Goal: Task Accomplishment & Management: Use online tool/utility

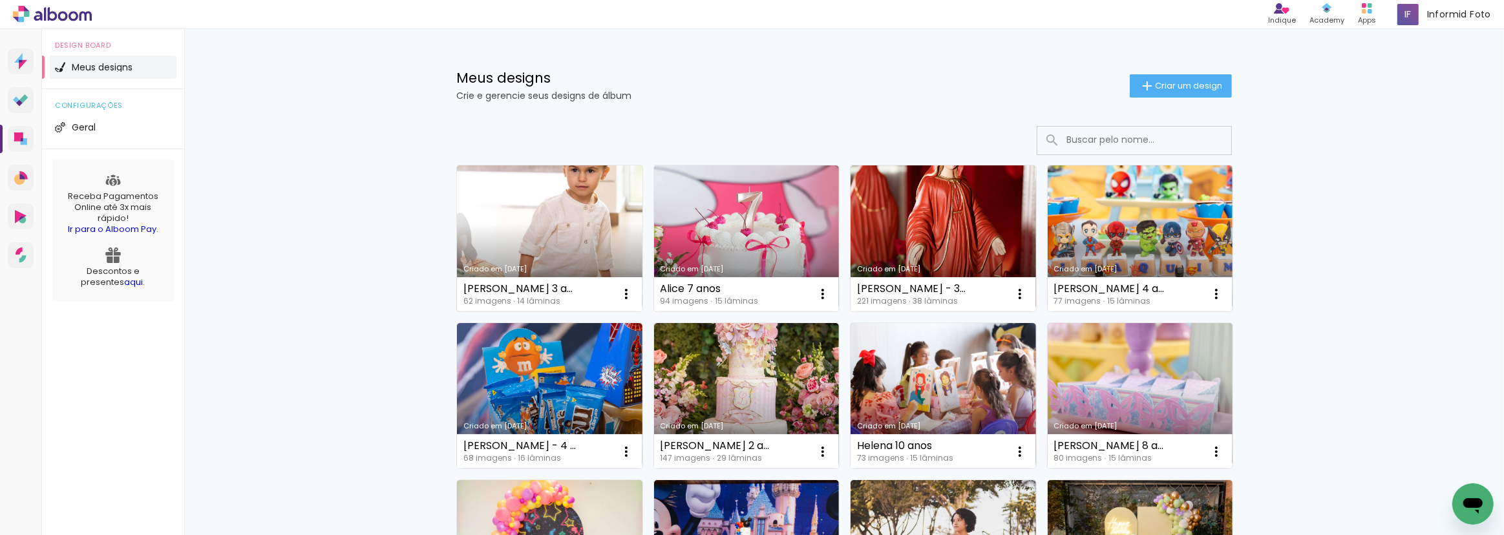
click at [533, 240] on link "Criado em [DATE]" at bounding box center [550, 238] width 186 height 146
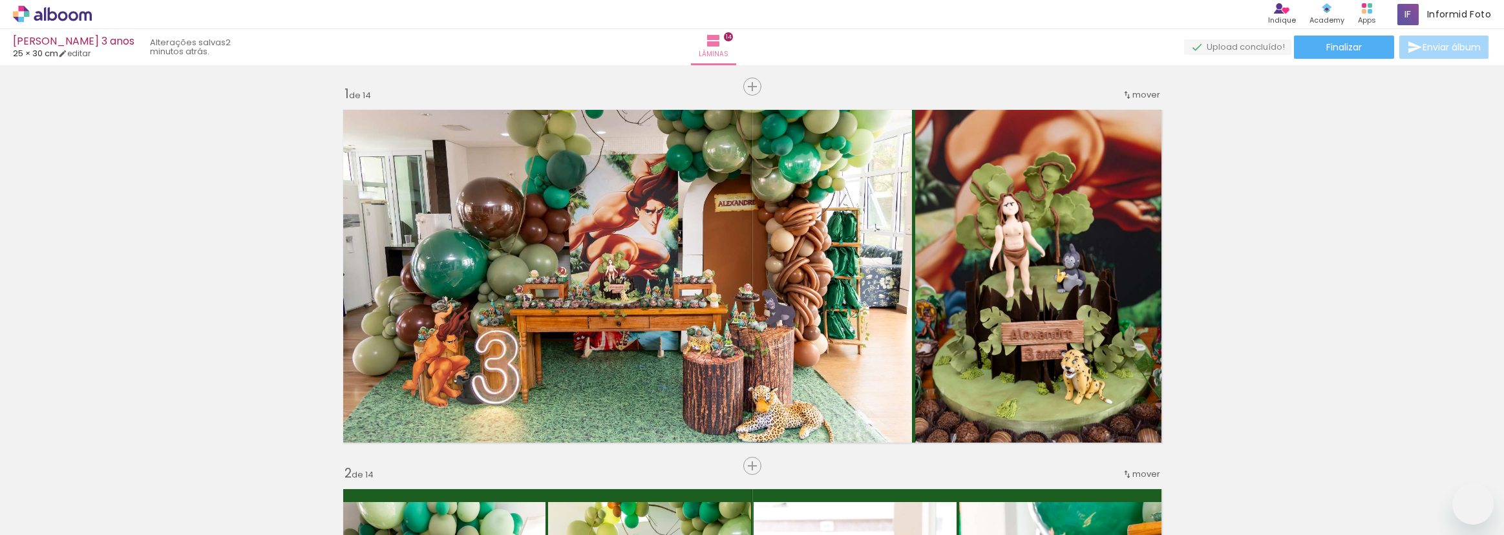
click at [0, 0] on slot at bounding box center [0, 0] width 0 height 0
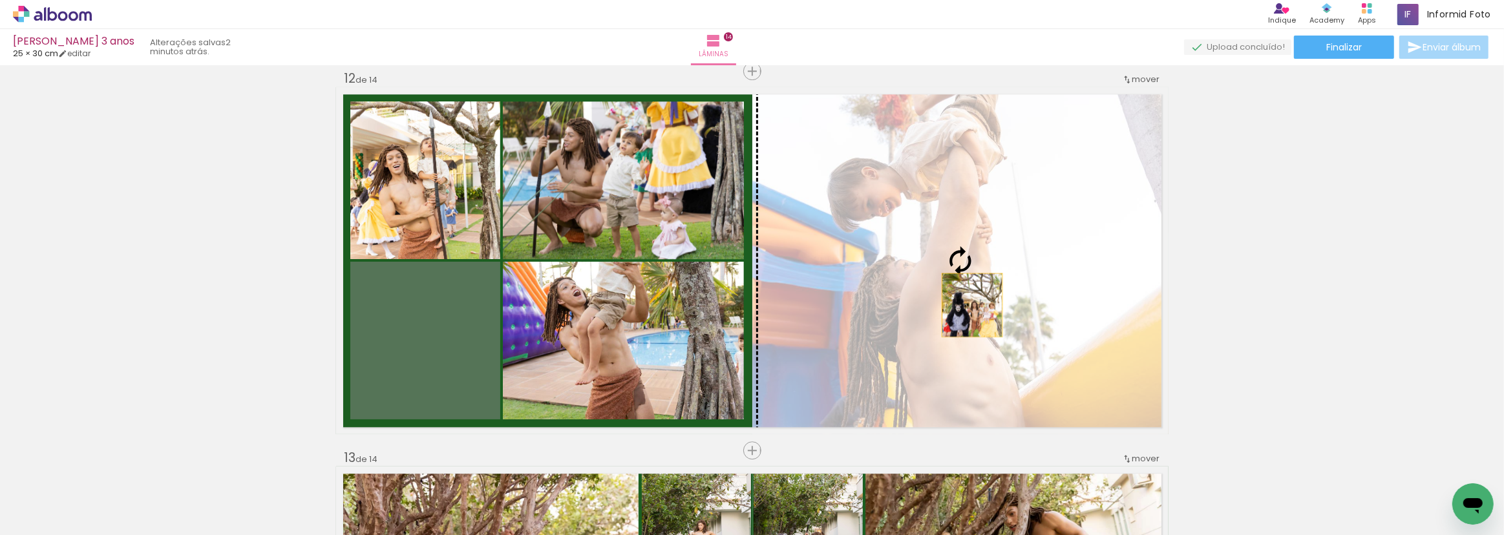
drag, startPoint x: 438, startPoint y: 381, endPoint x: 968, endPoint y: 304, distance: 535.6
click at [0, 0] on slot at bounding box center [0, 0] width 0 height 0
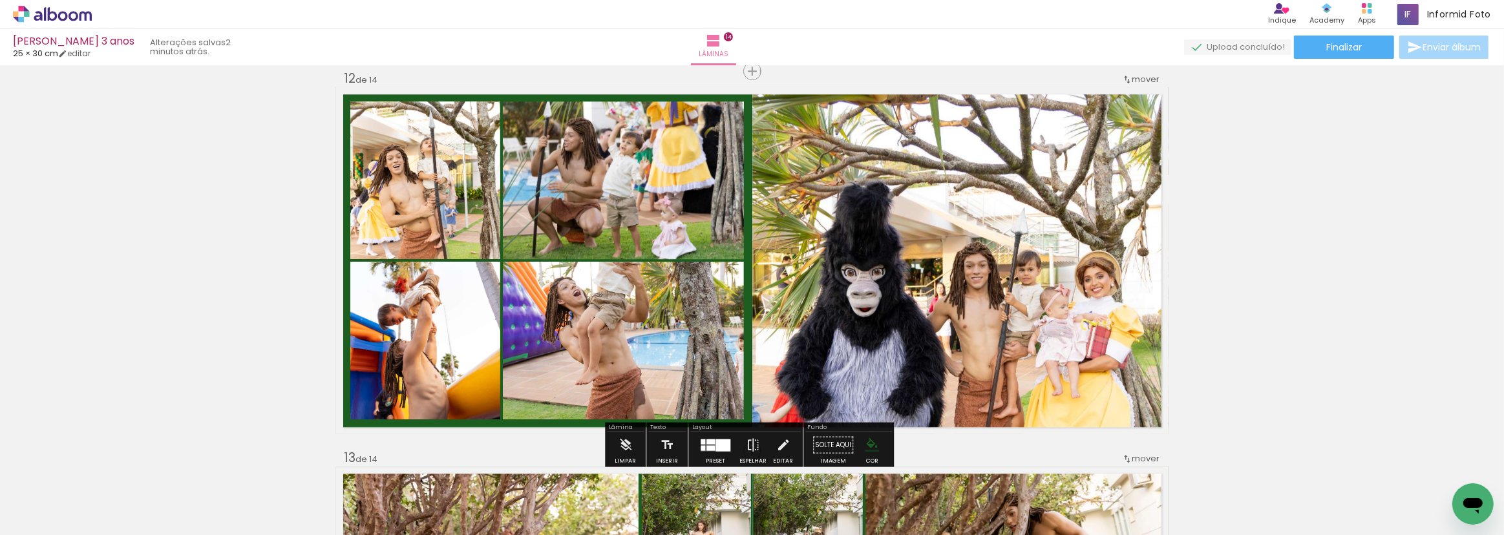
scroll to position [0, 3455]
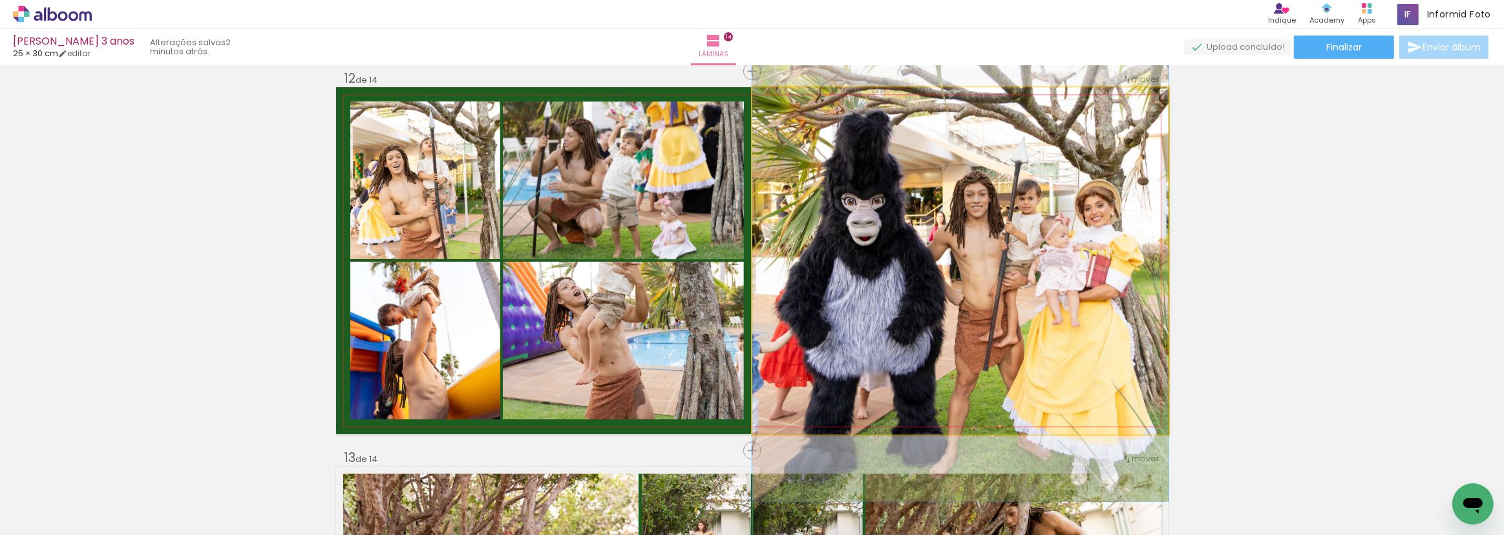
drag, startPoint x: 943, startPoint y: 336, endPoint x: 940, endPoint y: 265, distance: 71.1
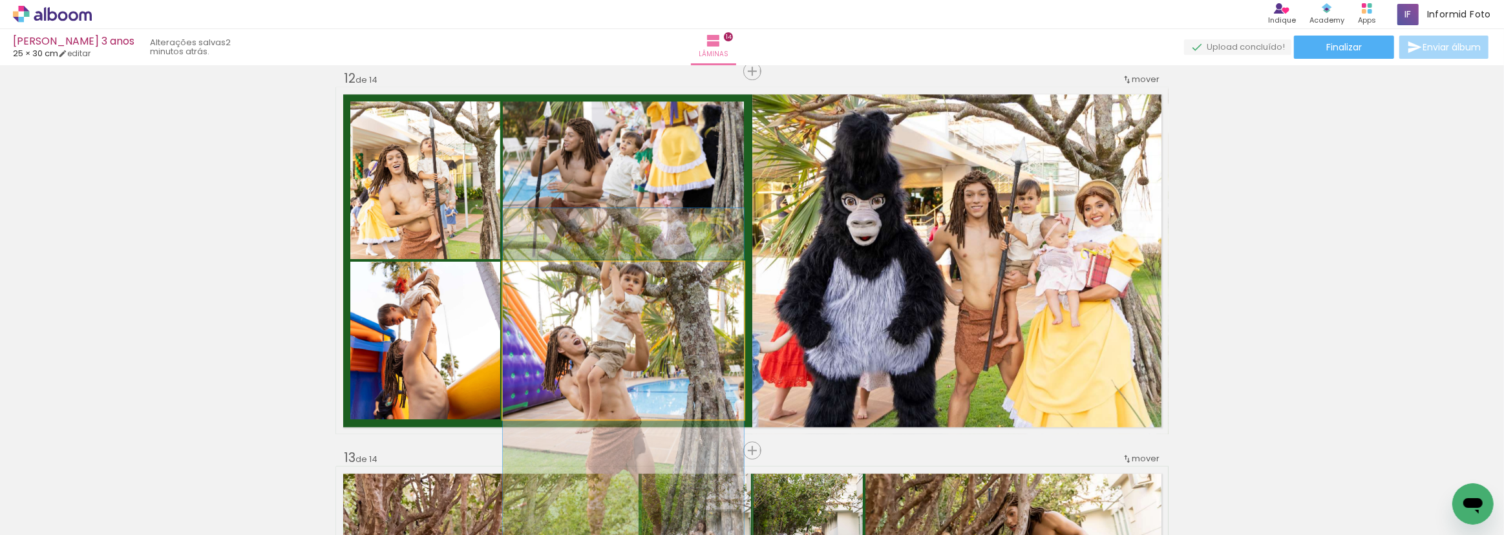
drag, startPoint x: 615, startPoint y: 351, endPoint x: 613, endPoint y: 399, distance: 48.5
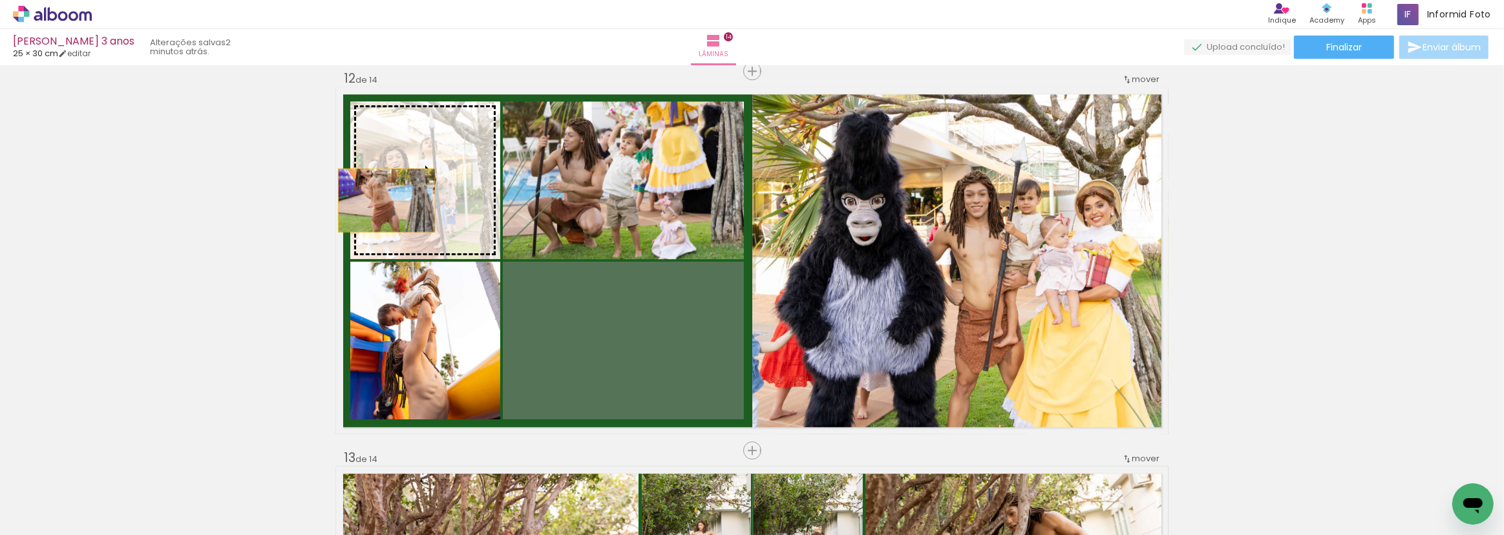
drag, startPoint x: 652, startPoint y: 356, endPoint x: 382, endPoint y: 200, distance: 312.2
click at [0, 0] on slot at bounding box center [0, 0] width 0 height 0
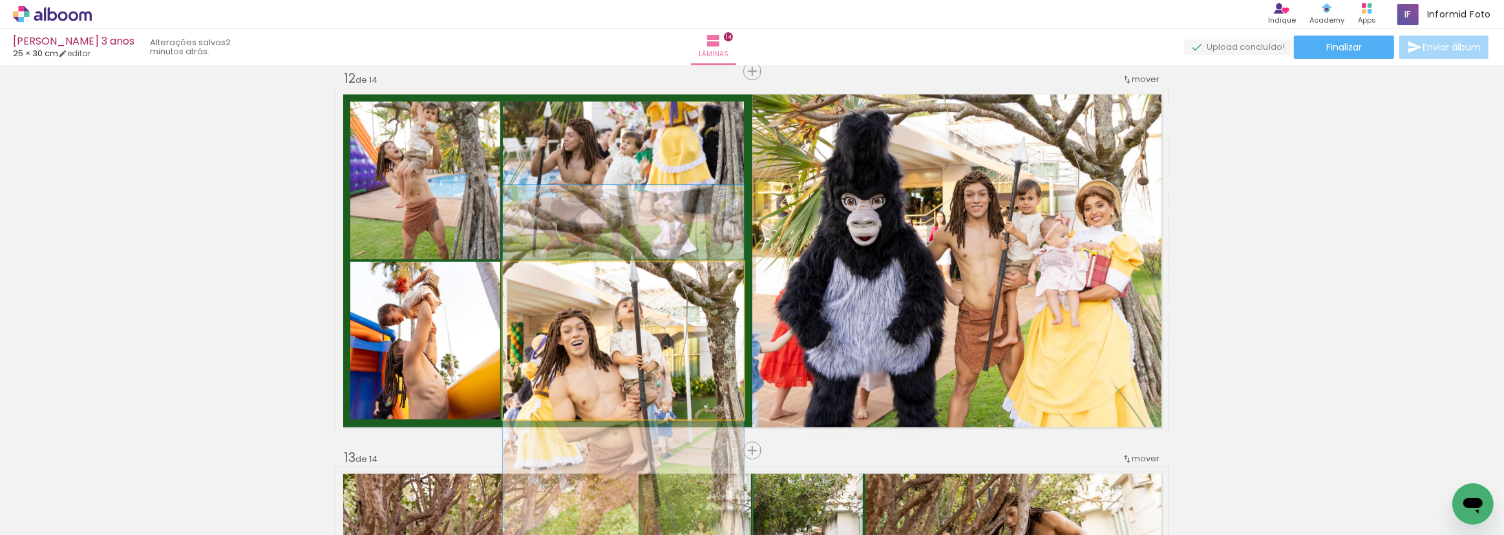
drag, startPoint x: 683, startPoint y: 356, endPoint x: 690, endPoint y: 381, distance: 26.0
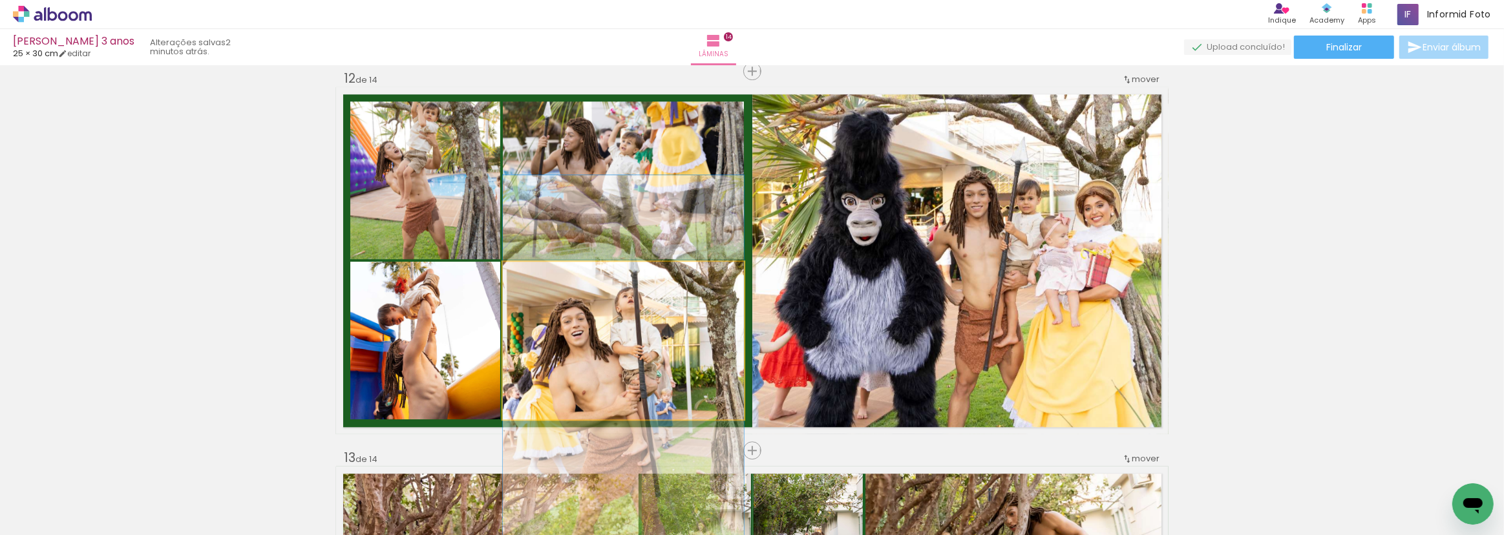
drag, startPoint x: 692, startPoint y: 368, endPoint x: 692, endPoint y: 359, distance: 9.7
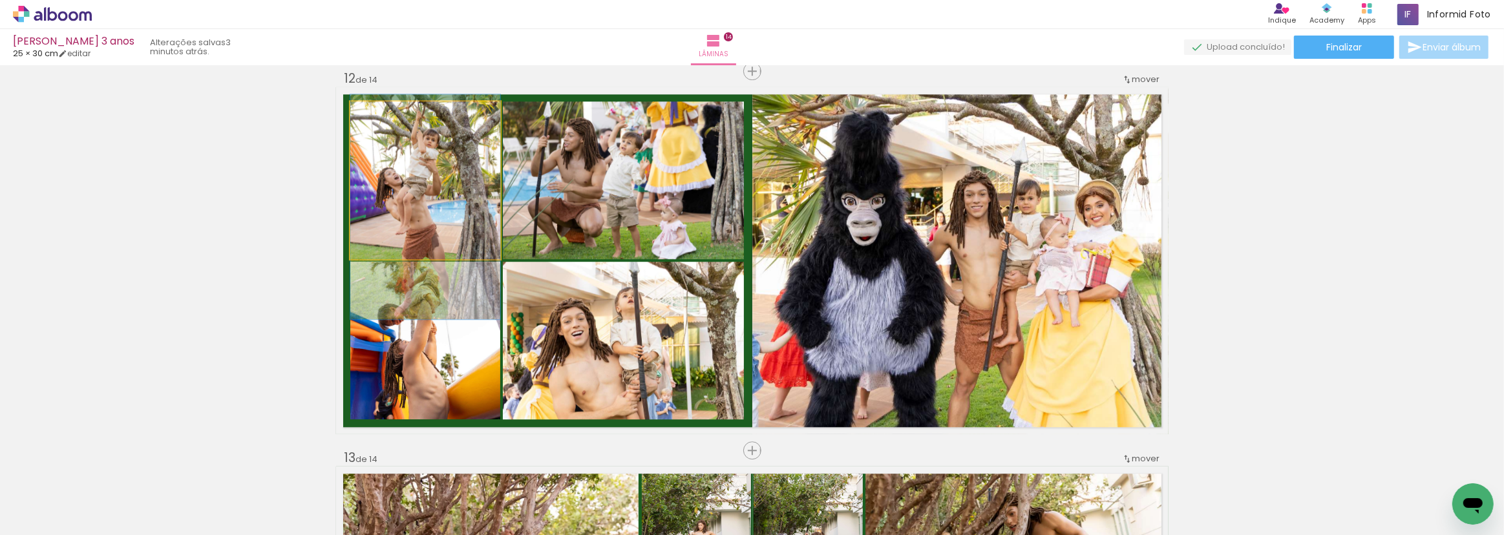
drag, startPoint x: 426, startPoint y: 168, endPoint x: 427, endPoint y: 195, distance: 26.5
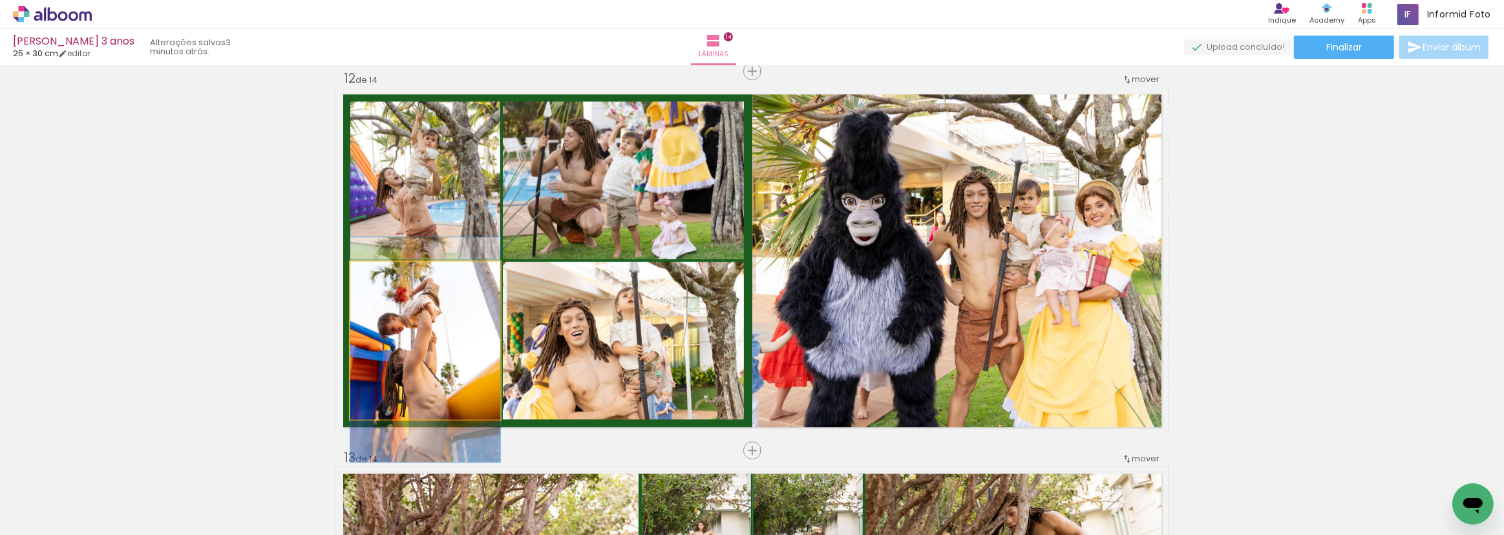
drag, startPoint x: 454, startPoint y: 308, endPoint x: 454, endPoint y: 317, distance: 9.0
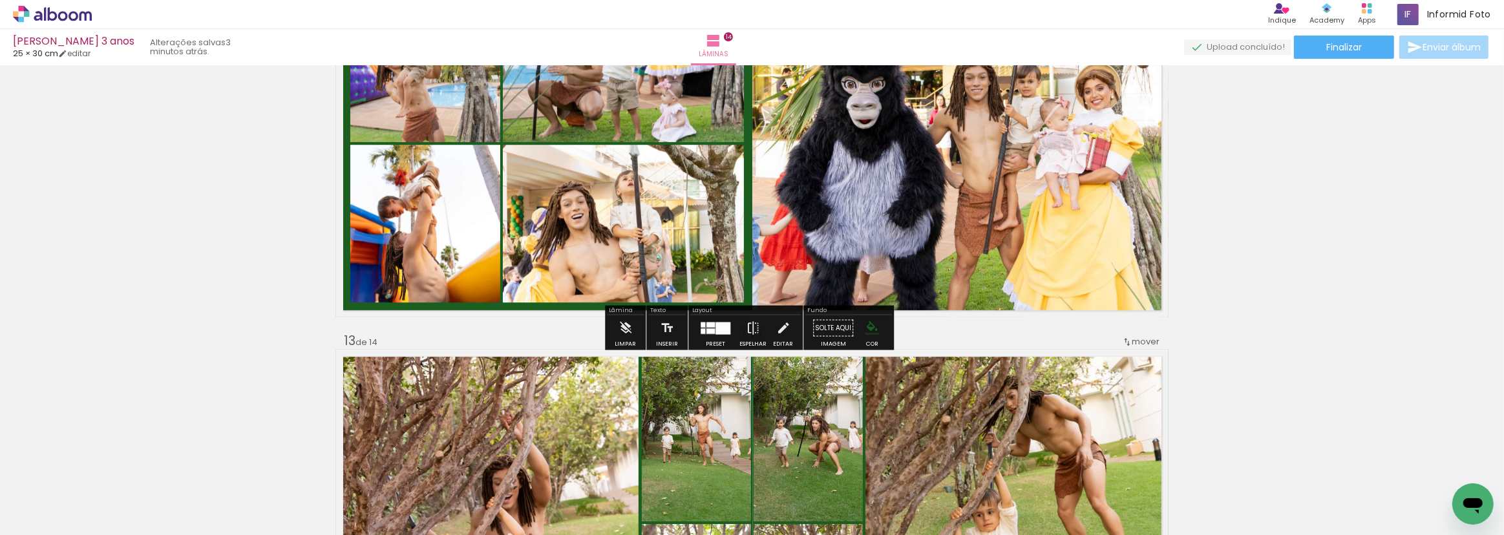
scroll to position [4365, 0]
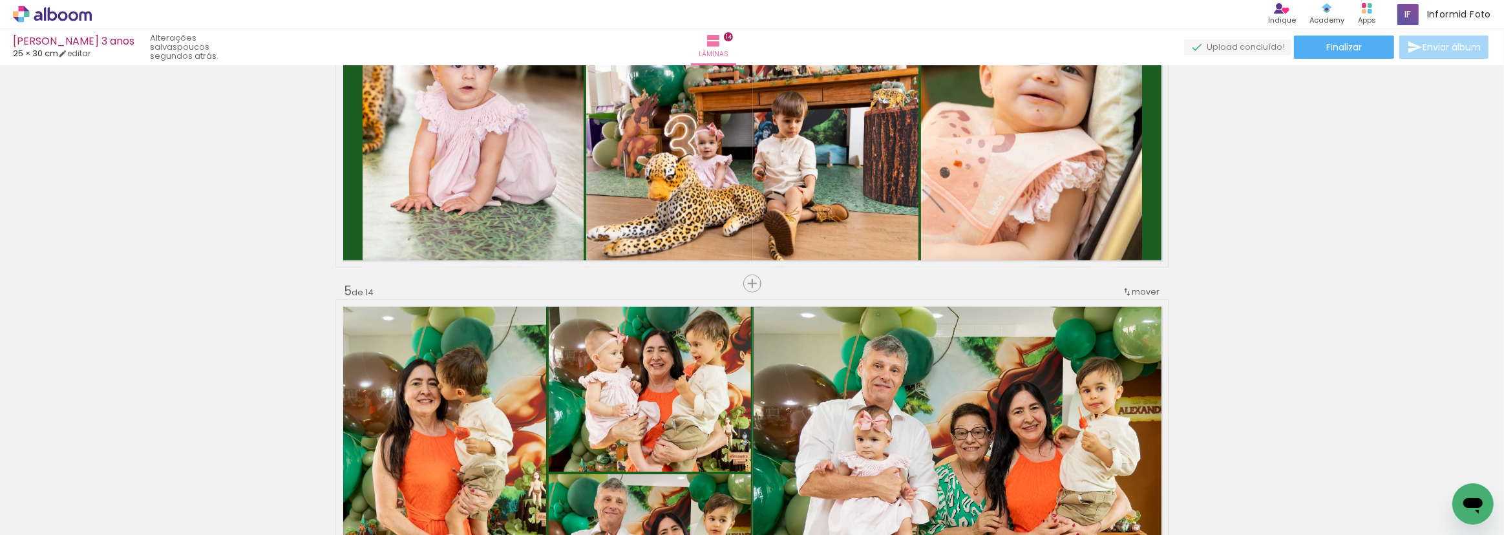
scroll to position [0, 0]
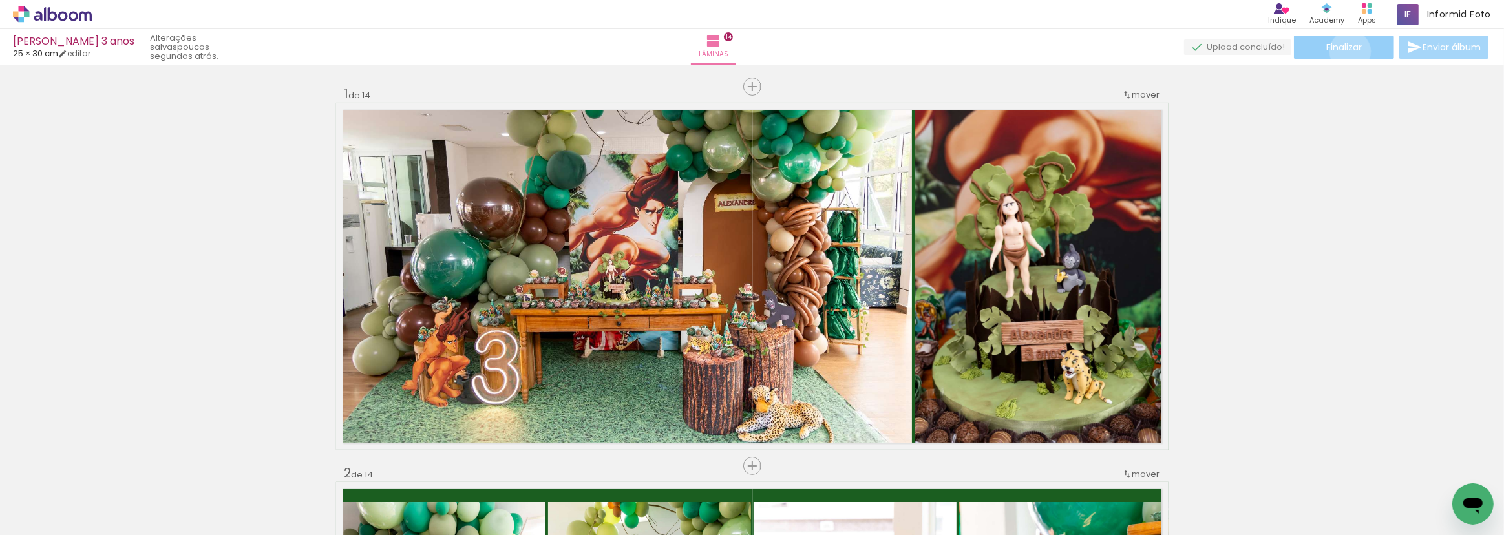
click at [1346, 51] on span "Finalizar" at bounding box center [1344, 47] width 36 height 9
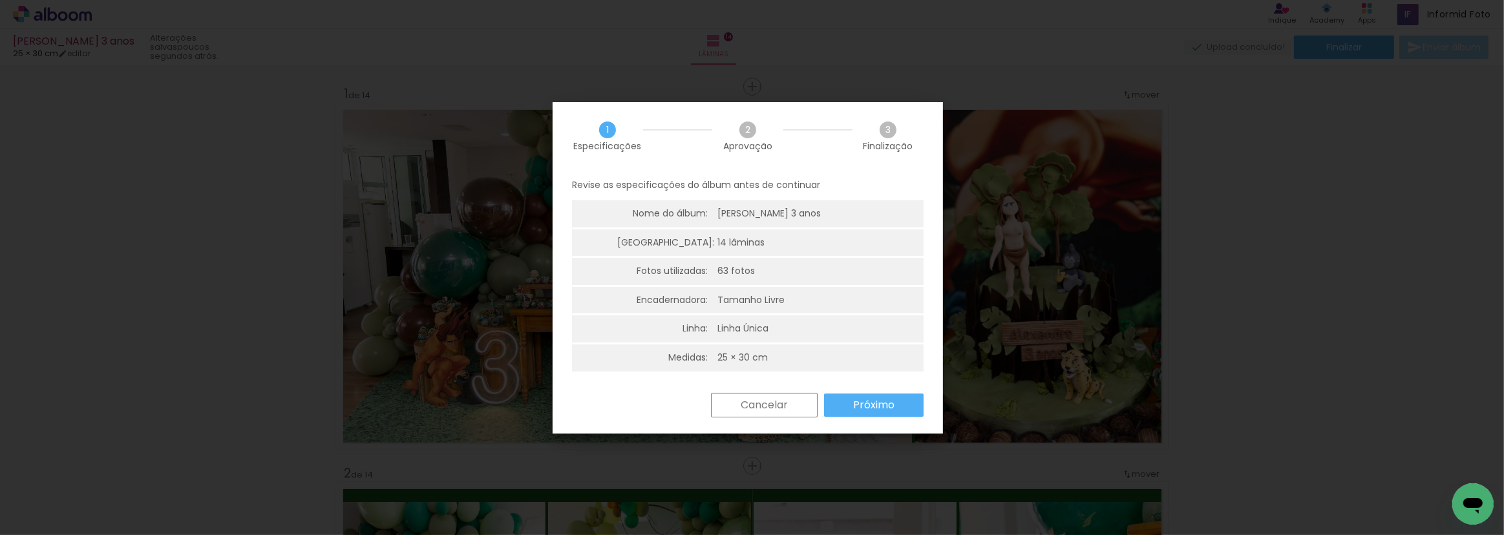
click at [845, 401] on paper-button "Próximo" at bounding box center [874, 405] width 100 height 23
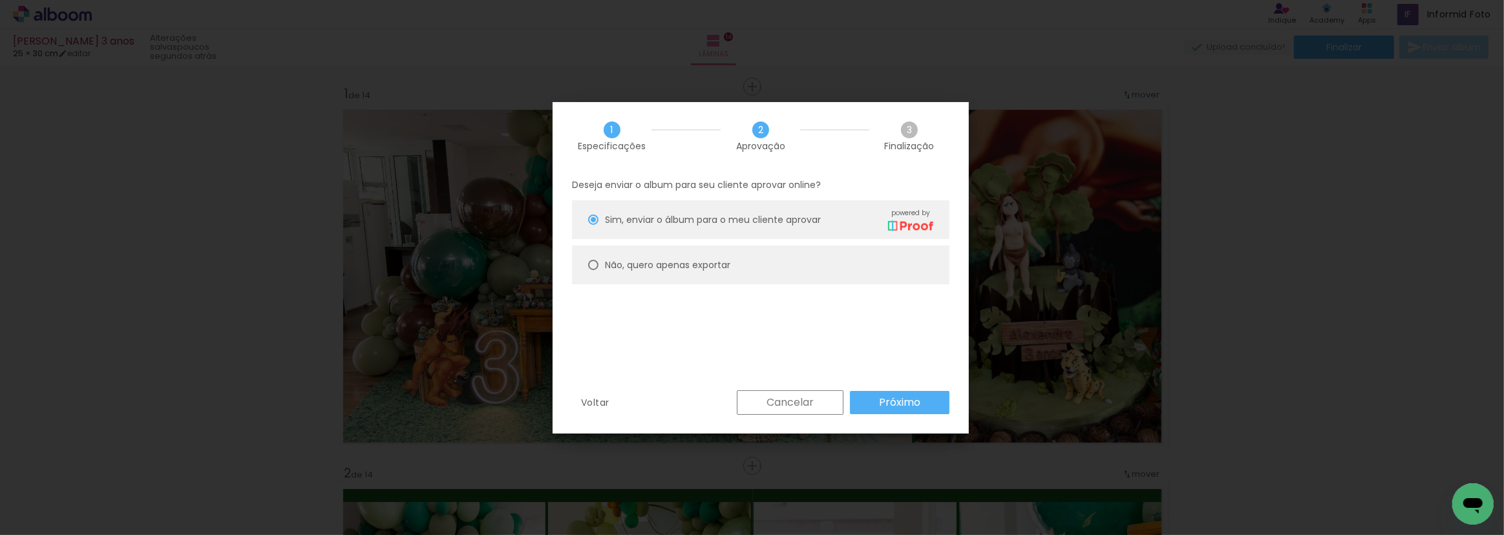
click at [0, 0] on slot "Não, quero apenas exportar" at bounding box center [0, 0] width 0 height 0
type paper-radio-button "on"
click at [876, 409] on paper-button "Próximo" at bounding box center [900, 402] width 100 height 23
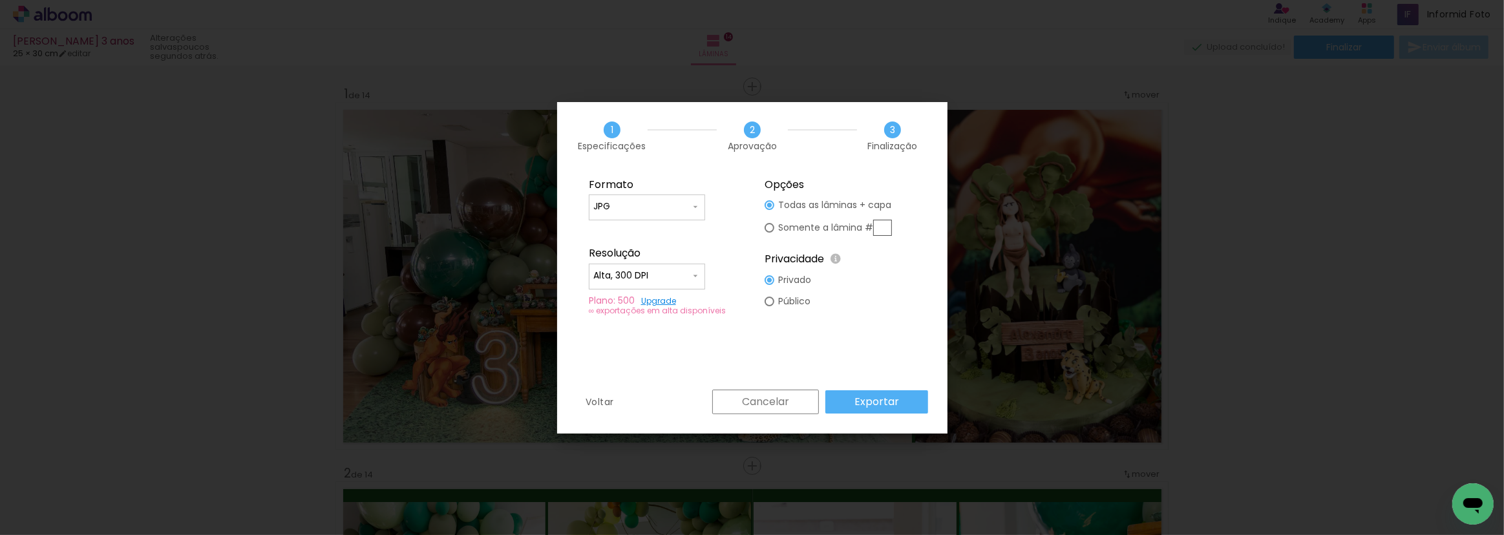
click at [676, 271] on input "Alta, 300 DPI" at bounding box center [641, 276] width 97 height 13
click at [653, 301] on paper-item "Baixa" at bounding box center [647, 300] width 116 height 26
type input "Baixa"
click at [664, 215] on paper-input-container "JPG" at bounding box center [647, 208] width 116 height 26
click at [648, 233] on paper-item "PDF" at bounding box center [647, 231] width 116 height 26
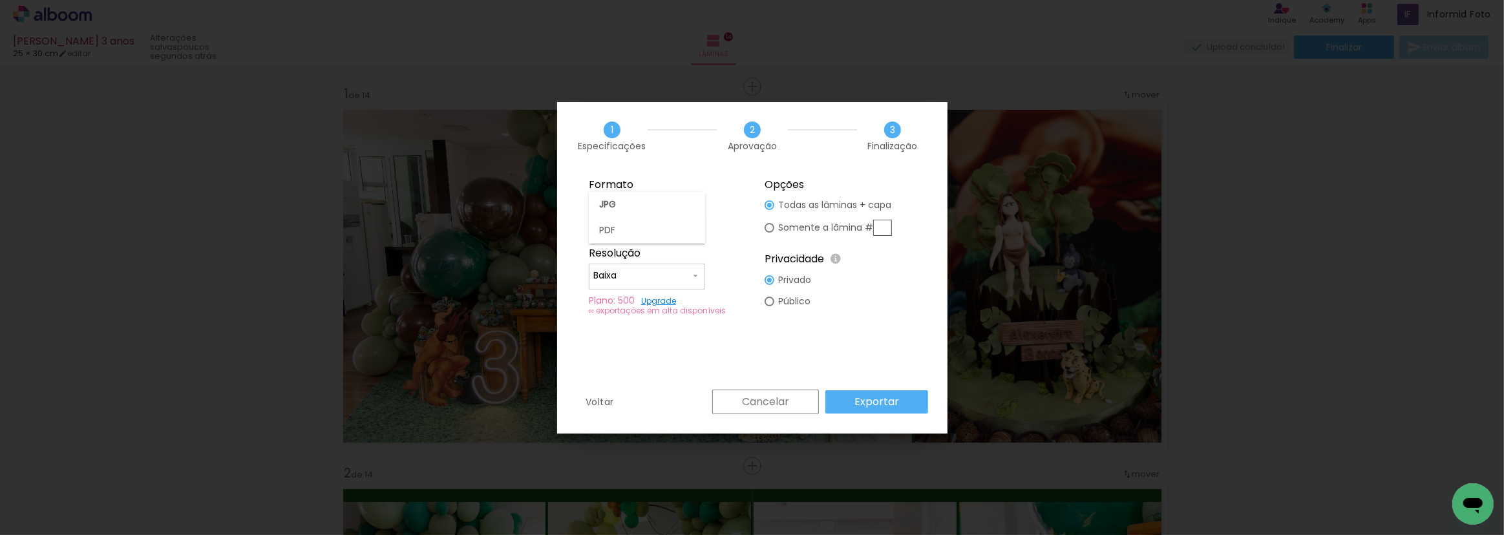
type input "PDF"
click at [893, 415] on div "Voltar Cancelar Exportar" at bounding box center [752, 412] width 390 height 44
click at [0, 0] on slot "Exportar" at bounding box center [0, 0] width 0 height 0
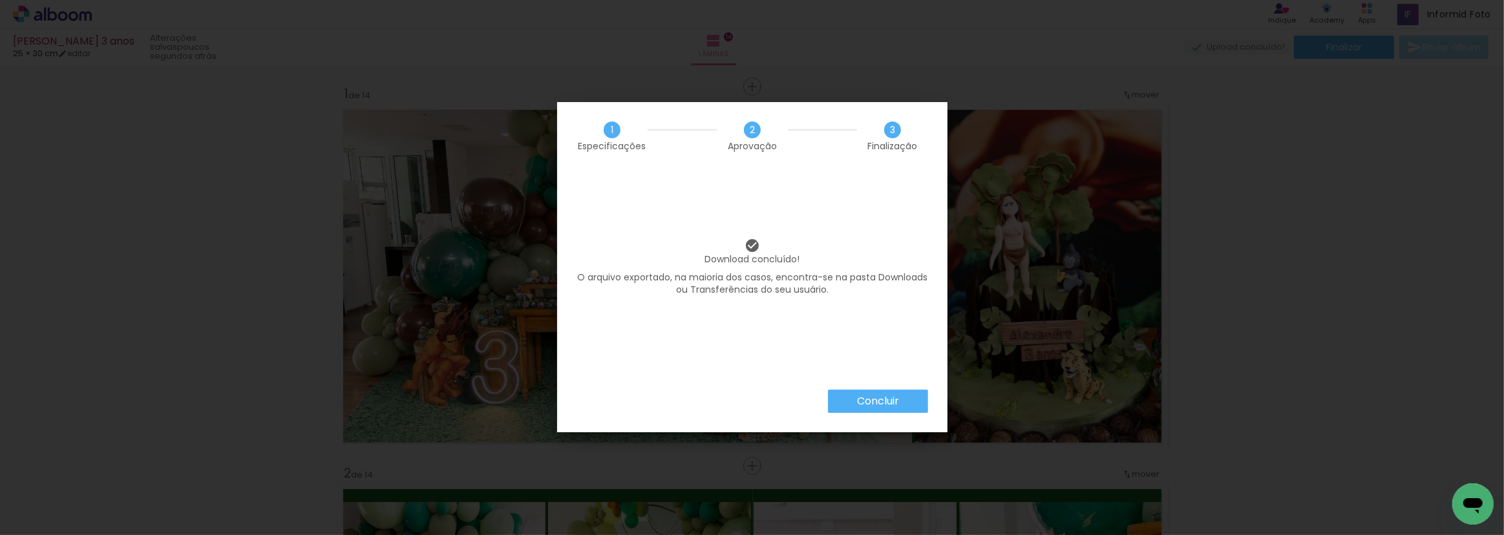
click at [860, 407] on paper-button "Concluir" at bounding box center [878, 401] width 100 height 23
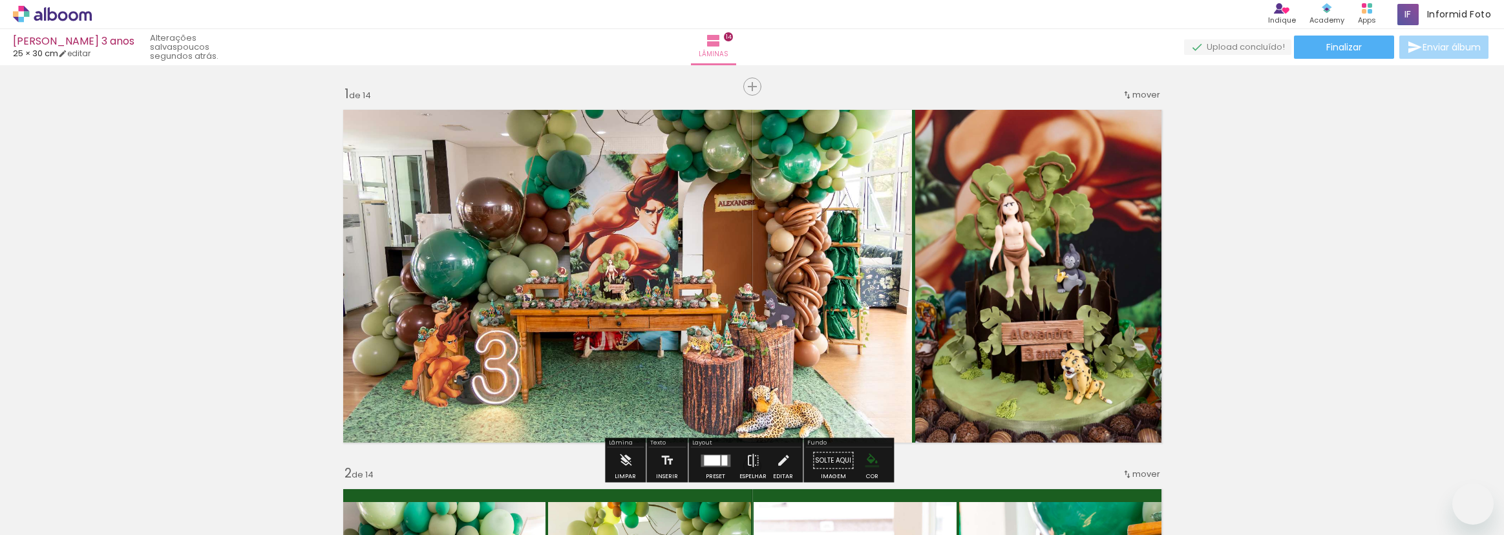
click at [816, 366] on quentale-photo at bounding box center [627, 273] width 570 height 341
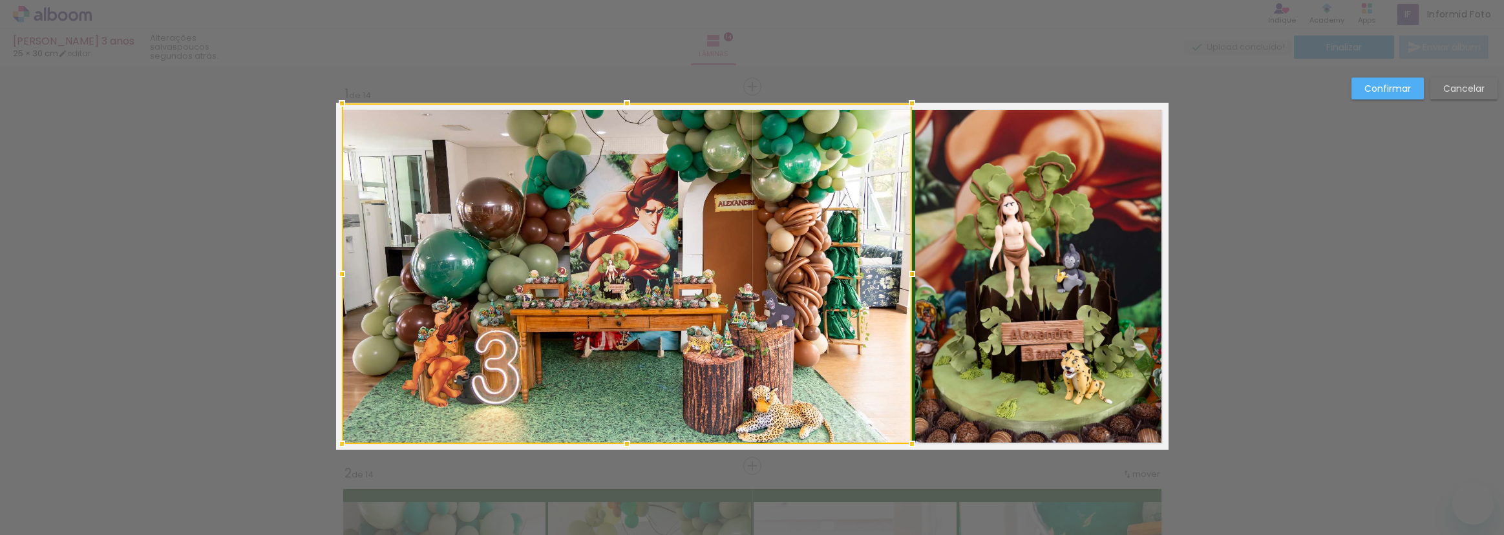
click at [959, 335] on quentale-photo at bounding box center [1040, 273] width 251 height 341
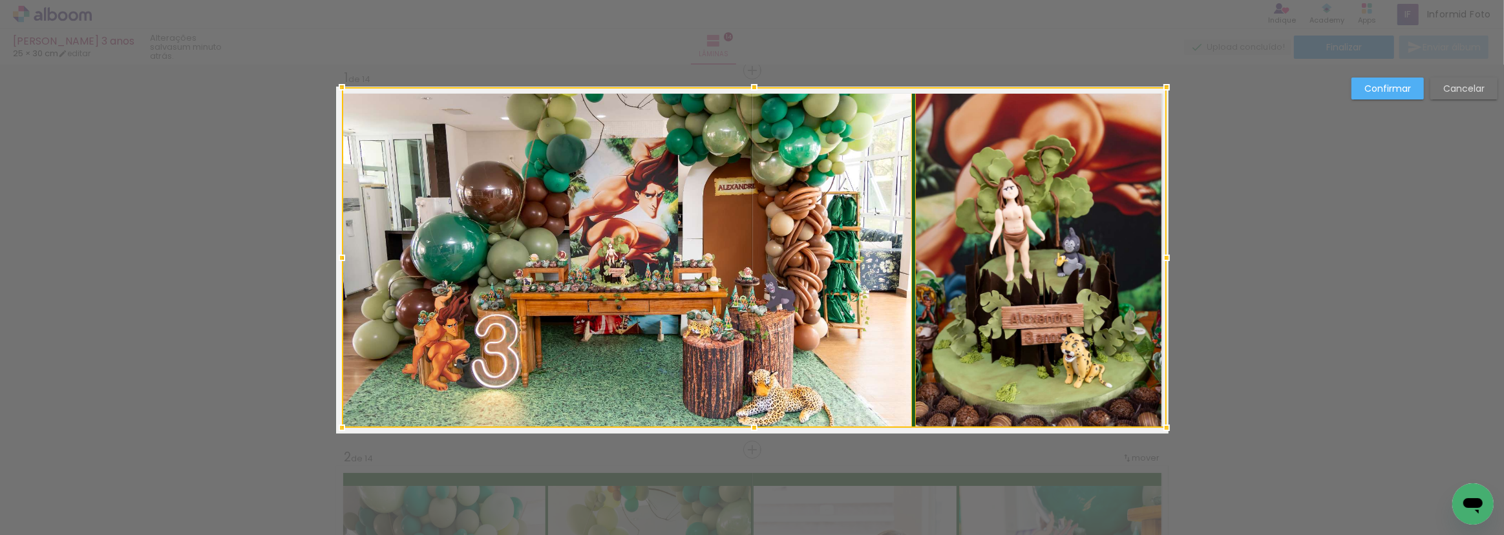
scroll to position [0, 3455]
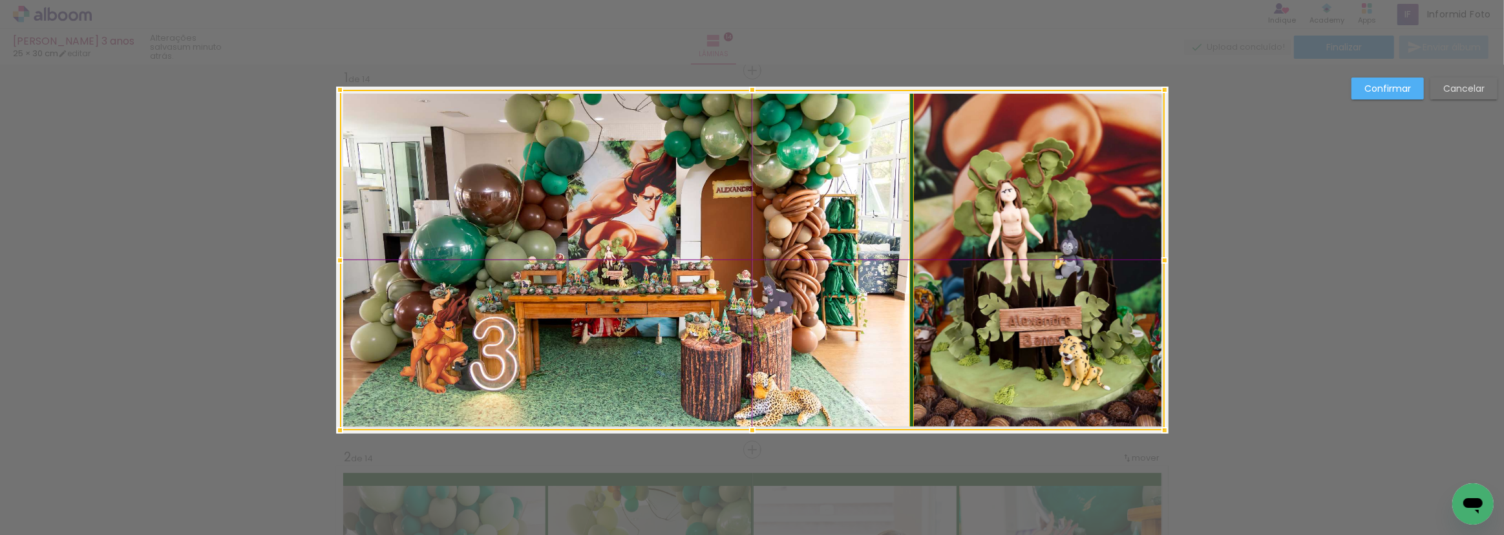
click at [928, 306] on div at bounding box center [752, 260] width 825 height 341
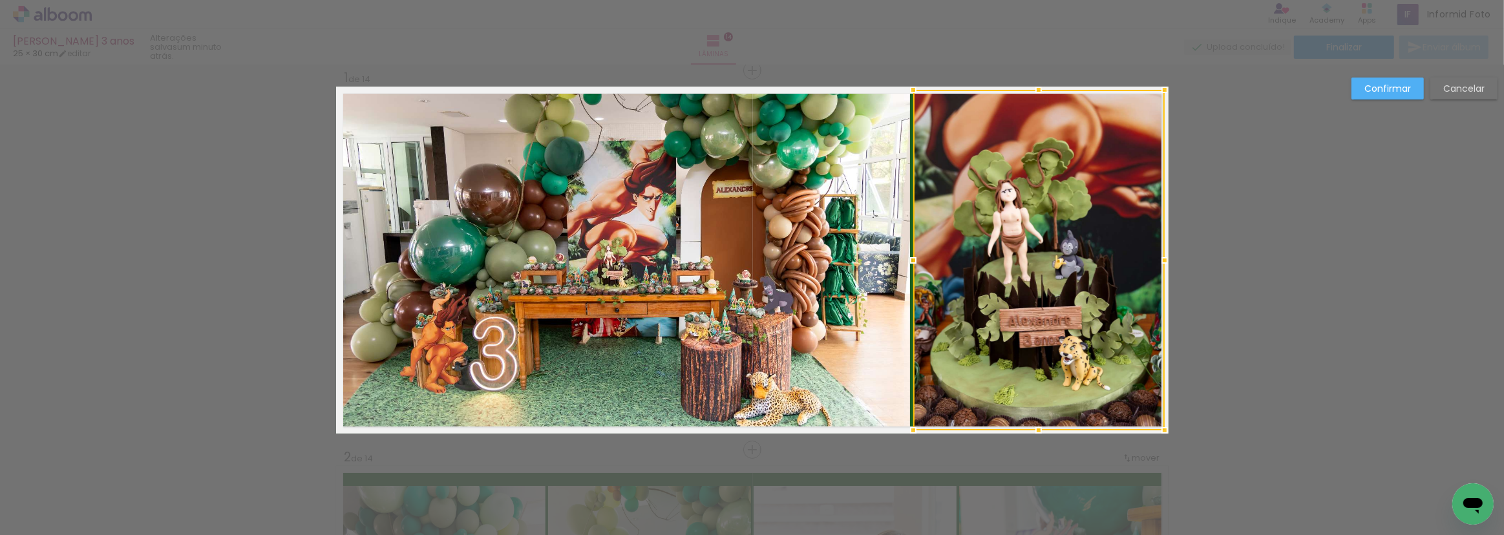
click at [0, 0] on slot "Confirmar" at bounding box center [0, 0] width 0 height 0
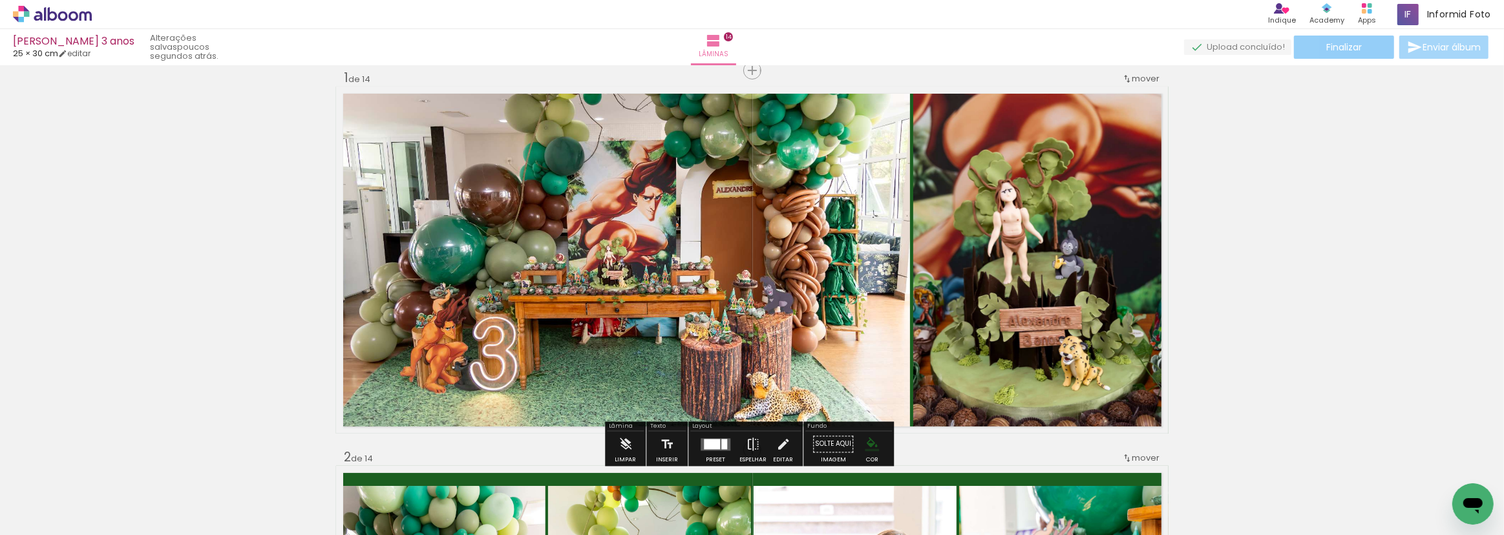
click at [1349, 45] on span "Finalizar" at bounding box center [1344, 47] width 36 height 9
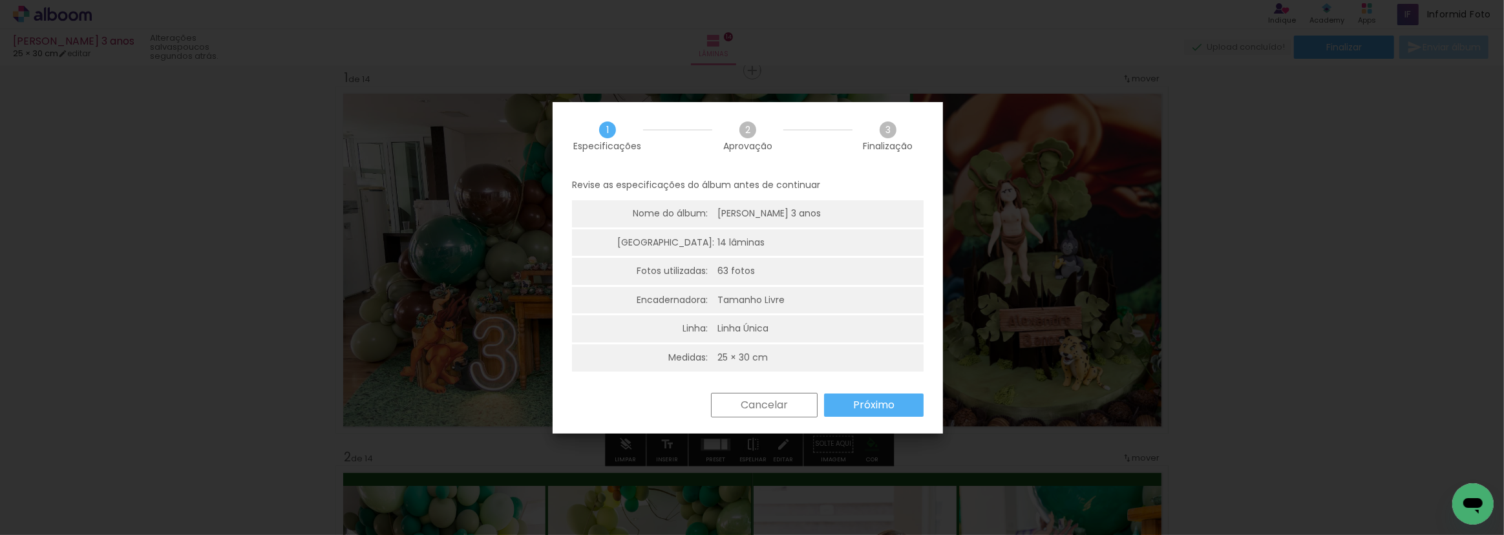
click at [844, 396] on paper-button "Próximo" at bounding box center [874, 405] width 100 height 23
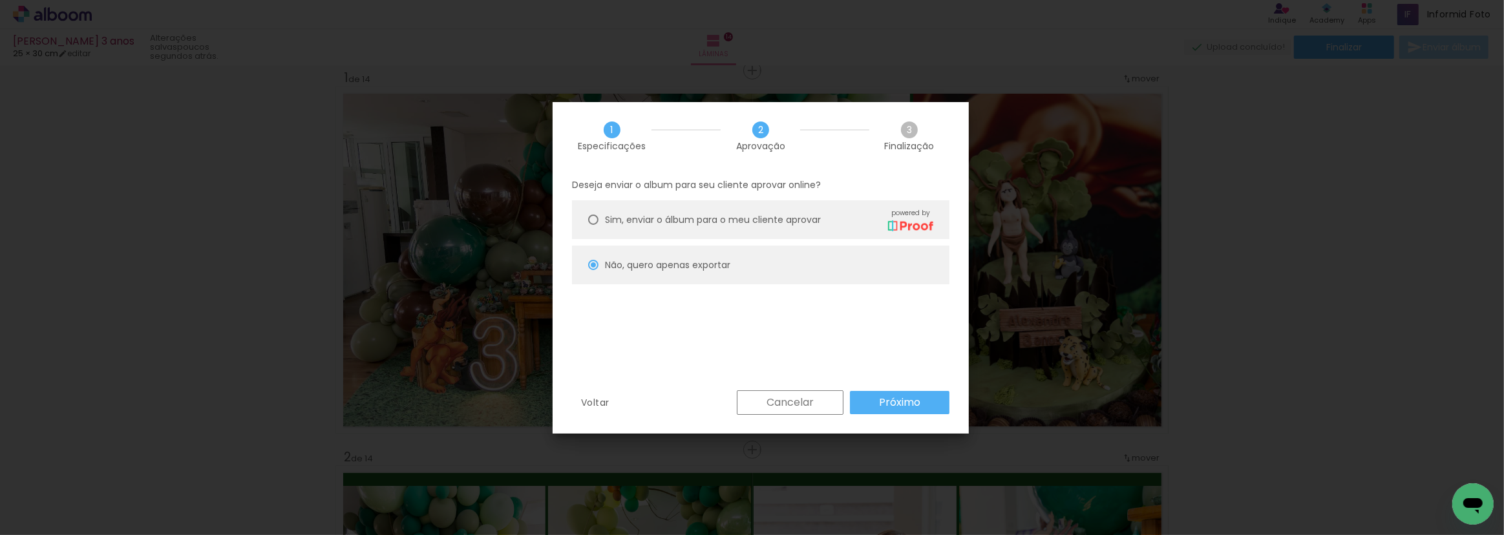
click at [898, 394] on paper-button "Próximo" at bounding box center [900, 402] width 100 height 23
type input "Baixa"
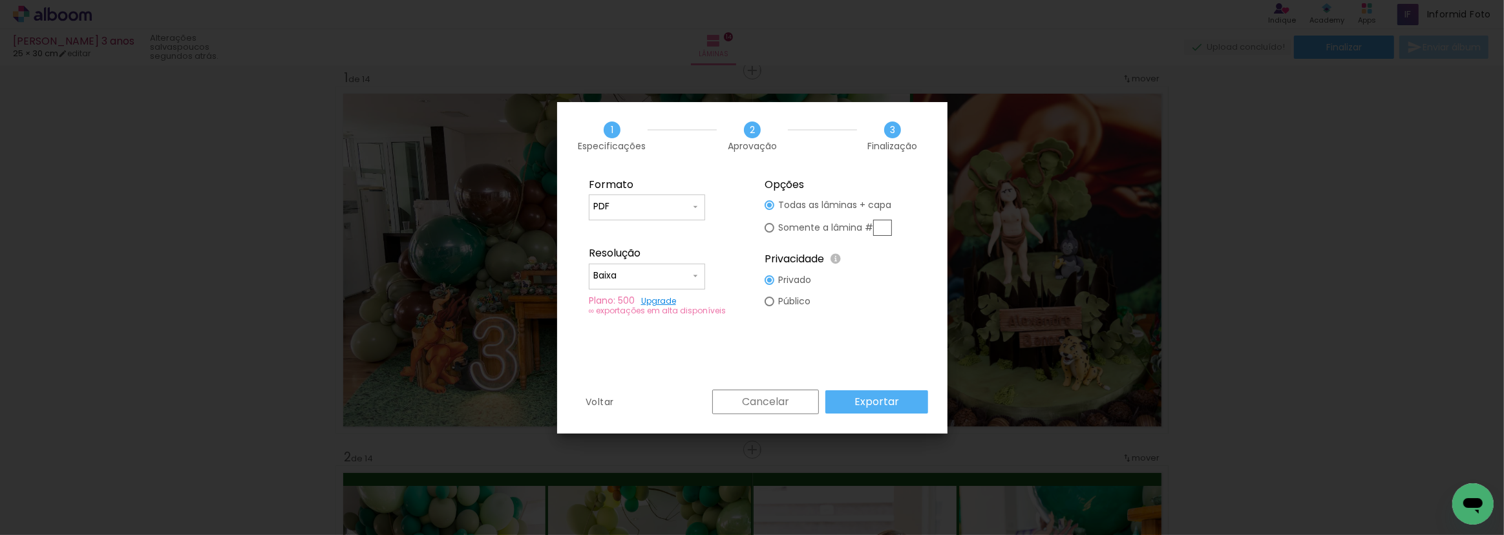
click at [0, 0] on slot "Exportar" at bounding box center [0, 0] width 0 height 0
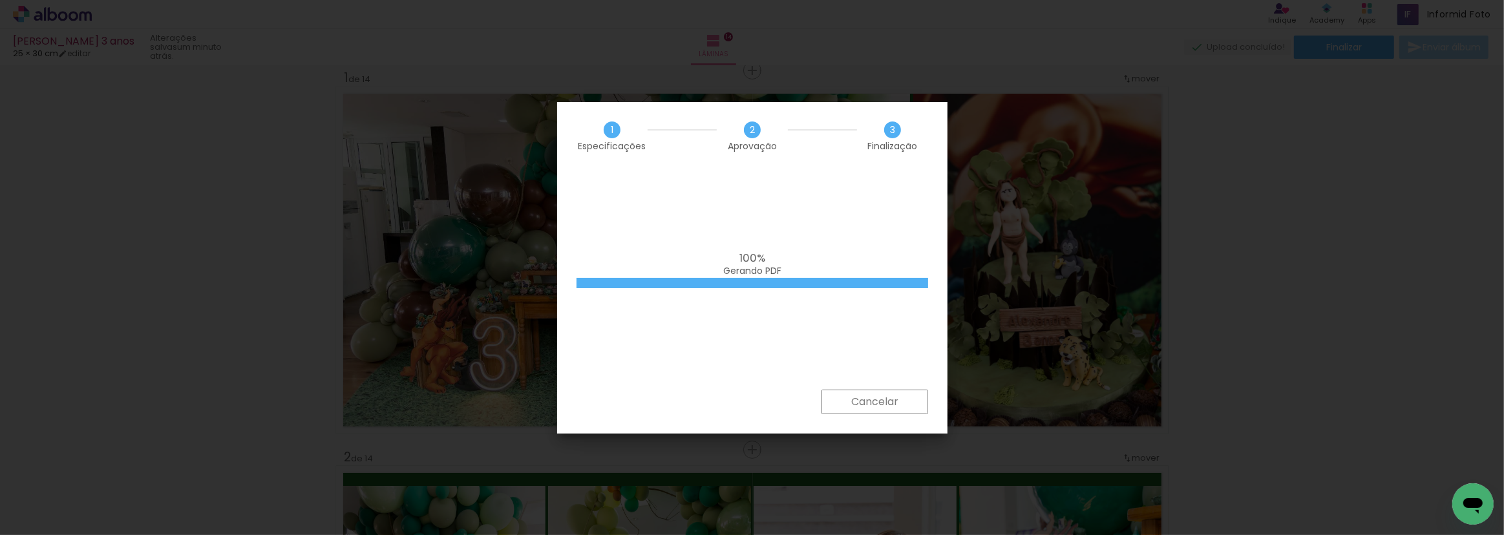
scroll to position [0, 3455]
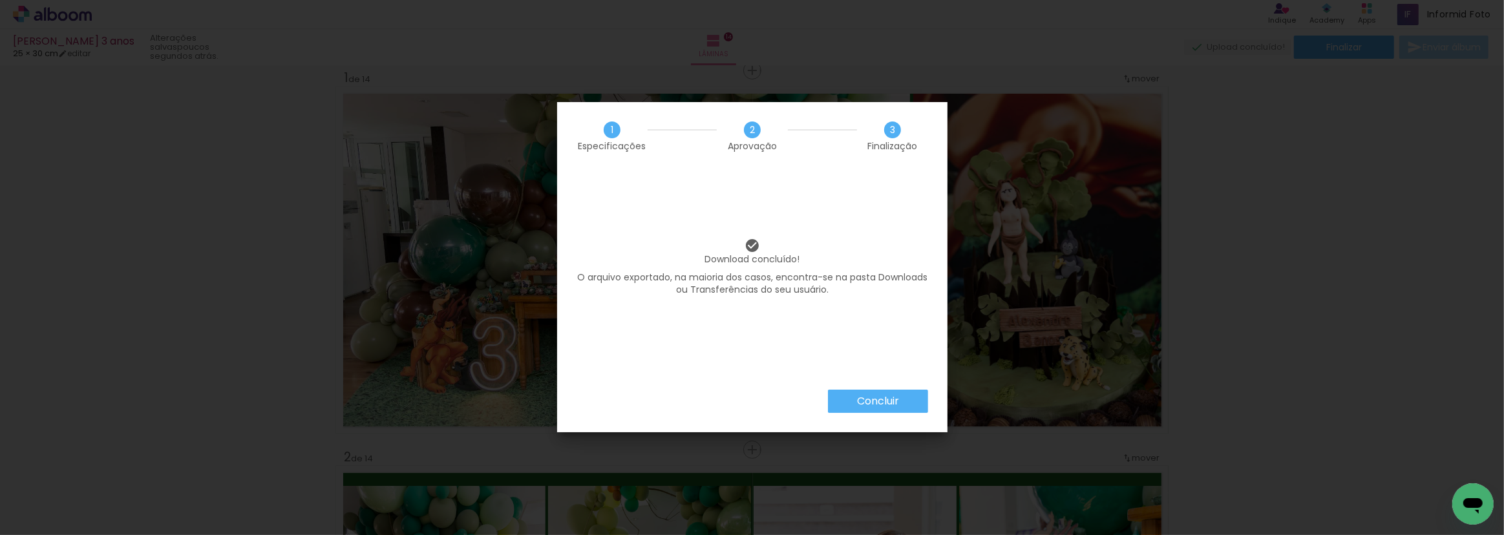
click at [849, 387] on div "Download concluído! O arquivo exportado, na maioria dos casos, encontra-se na p…" at bounding box center [752, 280] width 390 height 220
click at [845, 401] on paper-button "Concluir" at bounding box center [878, 401] width 100 height 23
